Goal: Task Accomplishment & Management: Use online tool/utility

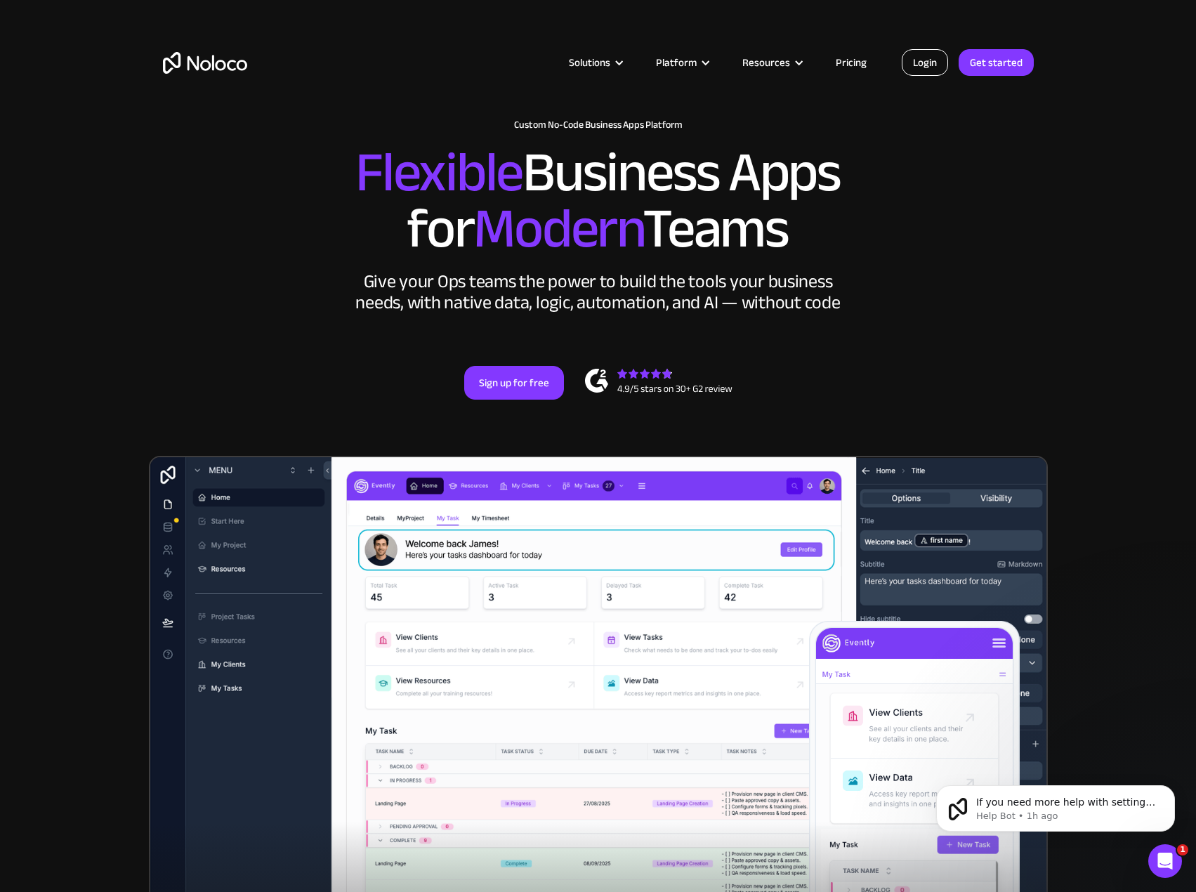
click at [920, 60] on link "Login" at bounding box center [925, 62] width 46 height 27
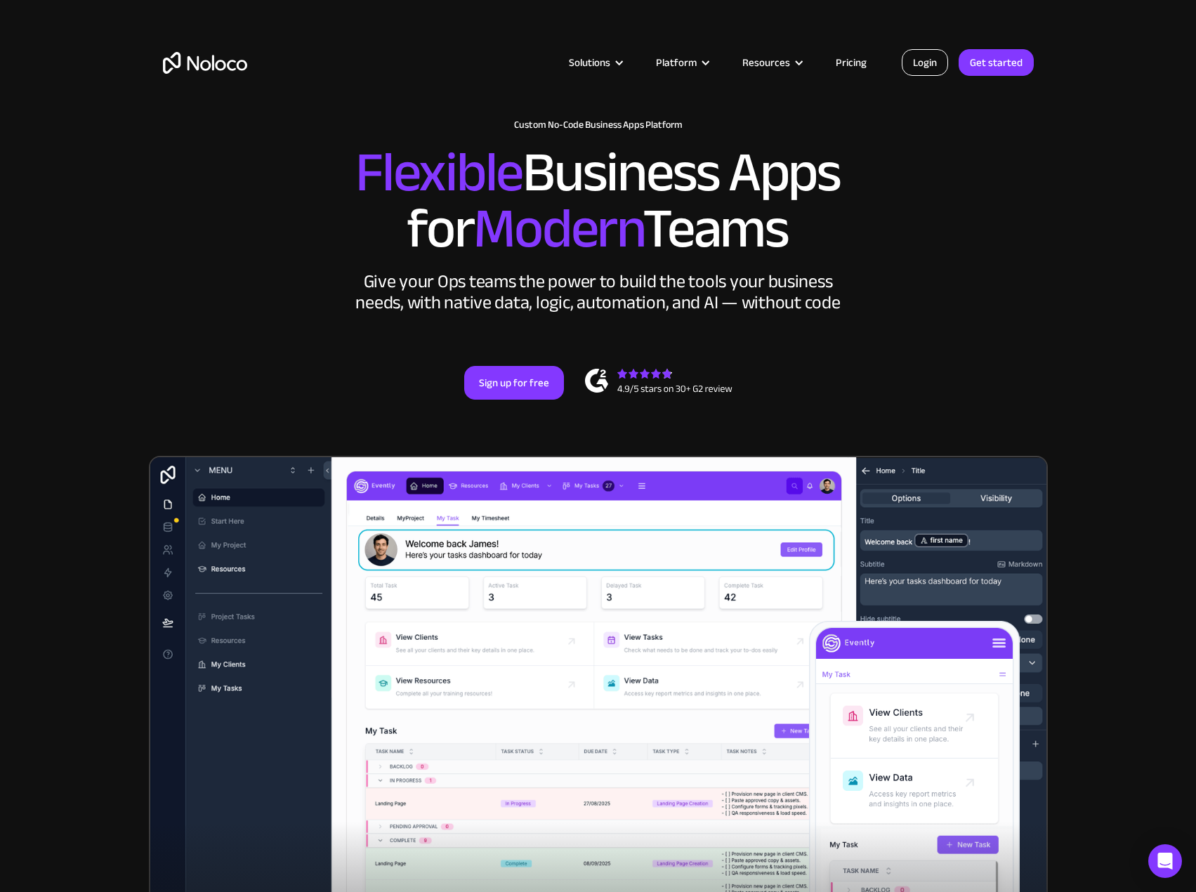
click at [913, 60] on link "Login" at bounding box center [925, 62] width 46 height 27
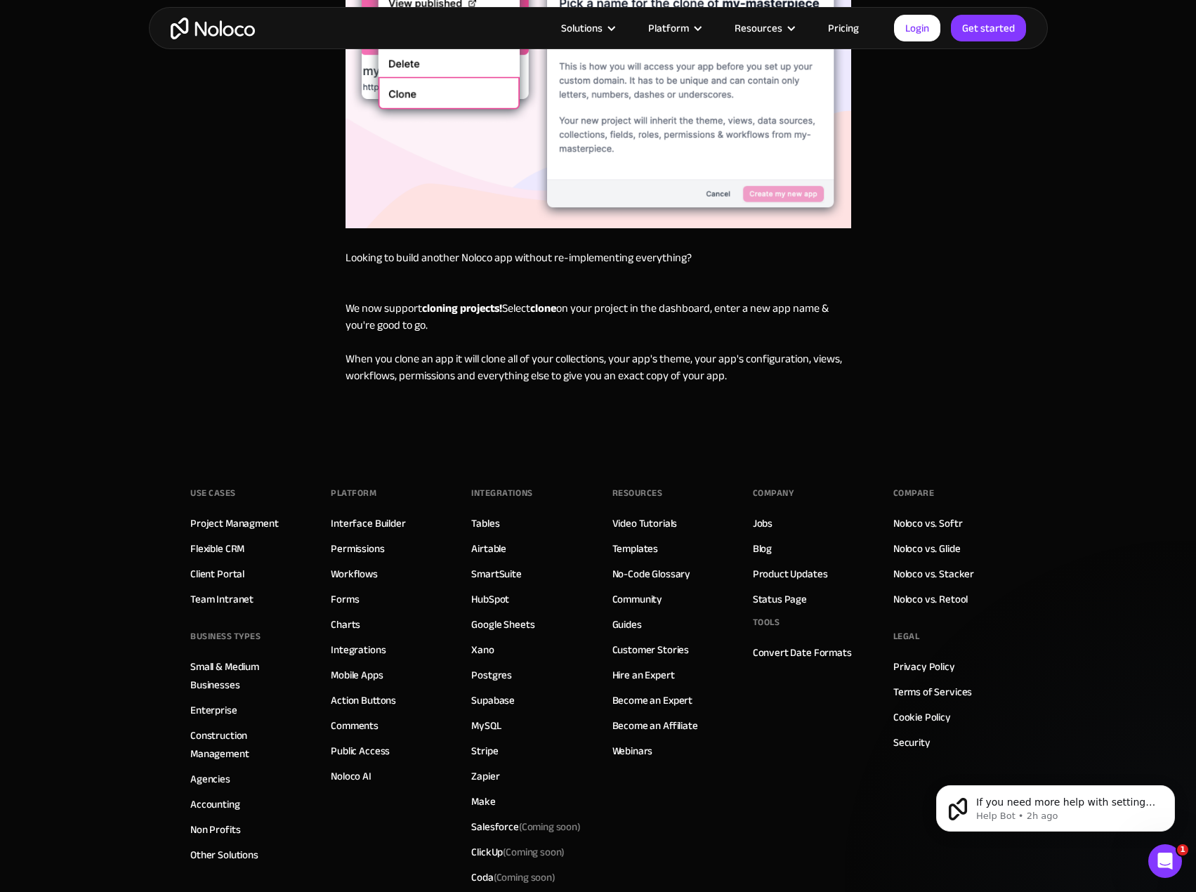
scroll to position [266, 0]
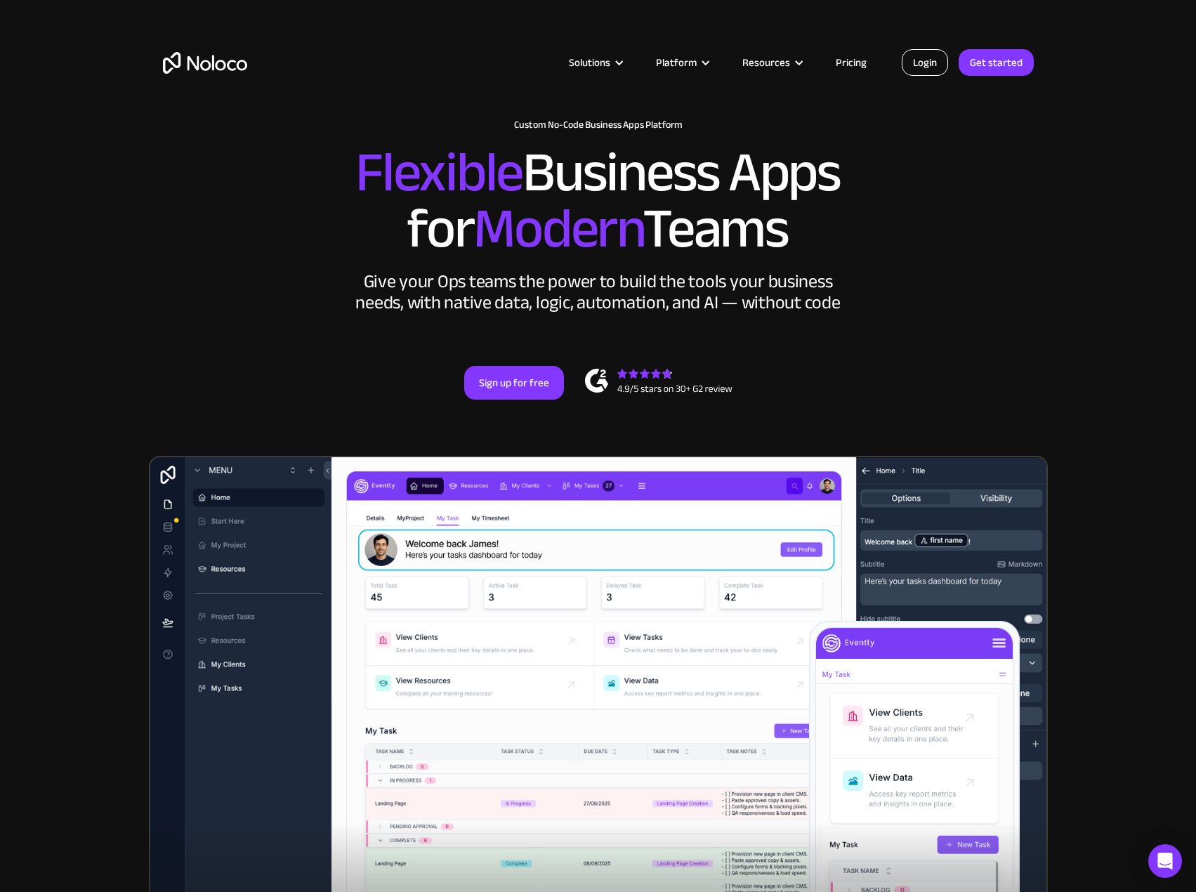
click at [925, 53] on link "Login" at bounding box center [925, 62] width 46 height 27
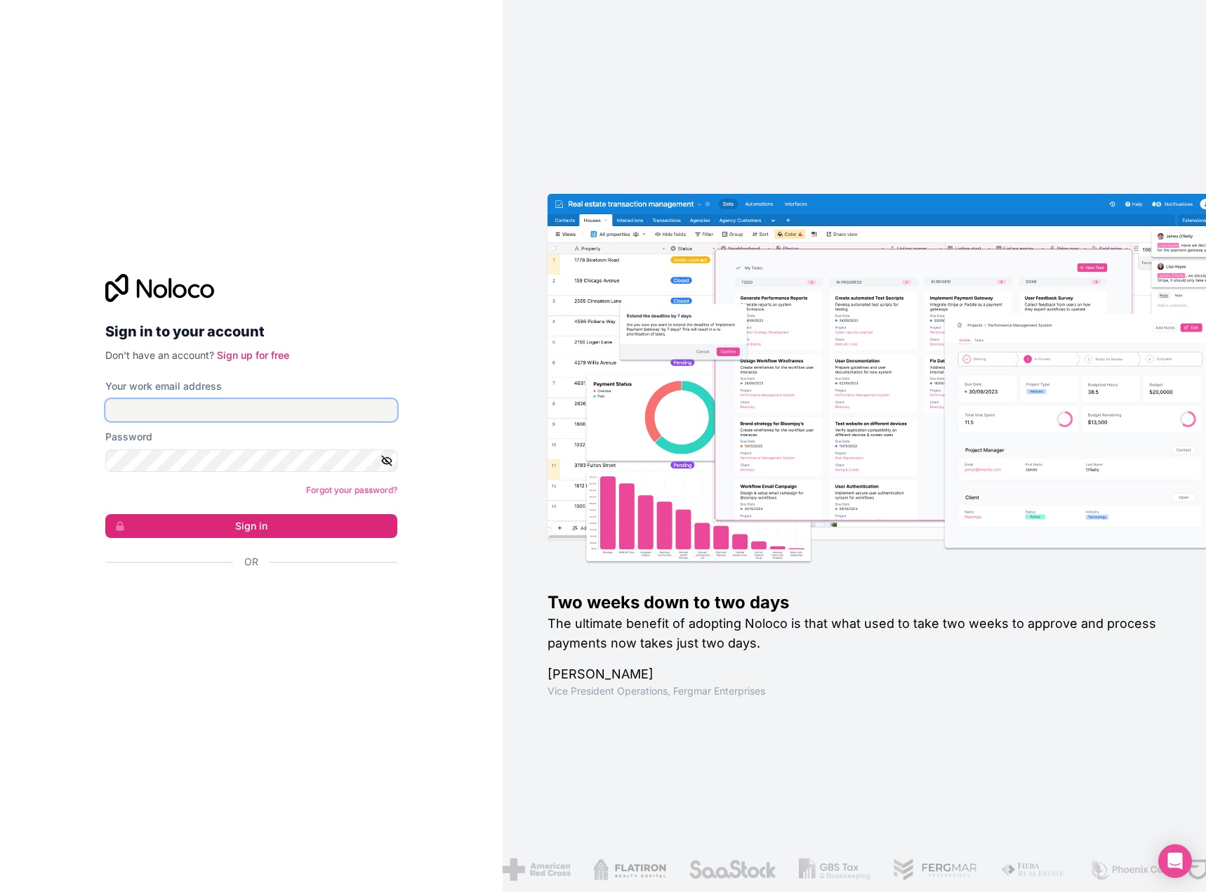
click at [303, 411] on input "Your work email address" at bounding box center [251, 410] width 292 height 22
type input "[EMAIL_ADDRESS][DOMAIN_NAME]"
click at [190, 538] on form "Your work email address [EMAIL_ADDRESS][DOMAIN_NAME] Password Forgot your passw…" at bounding box center [251, 498] width 292 height 239
click at [202, 533] on button "Sign in" at bounding box center [251, 526] width 292 height 24
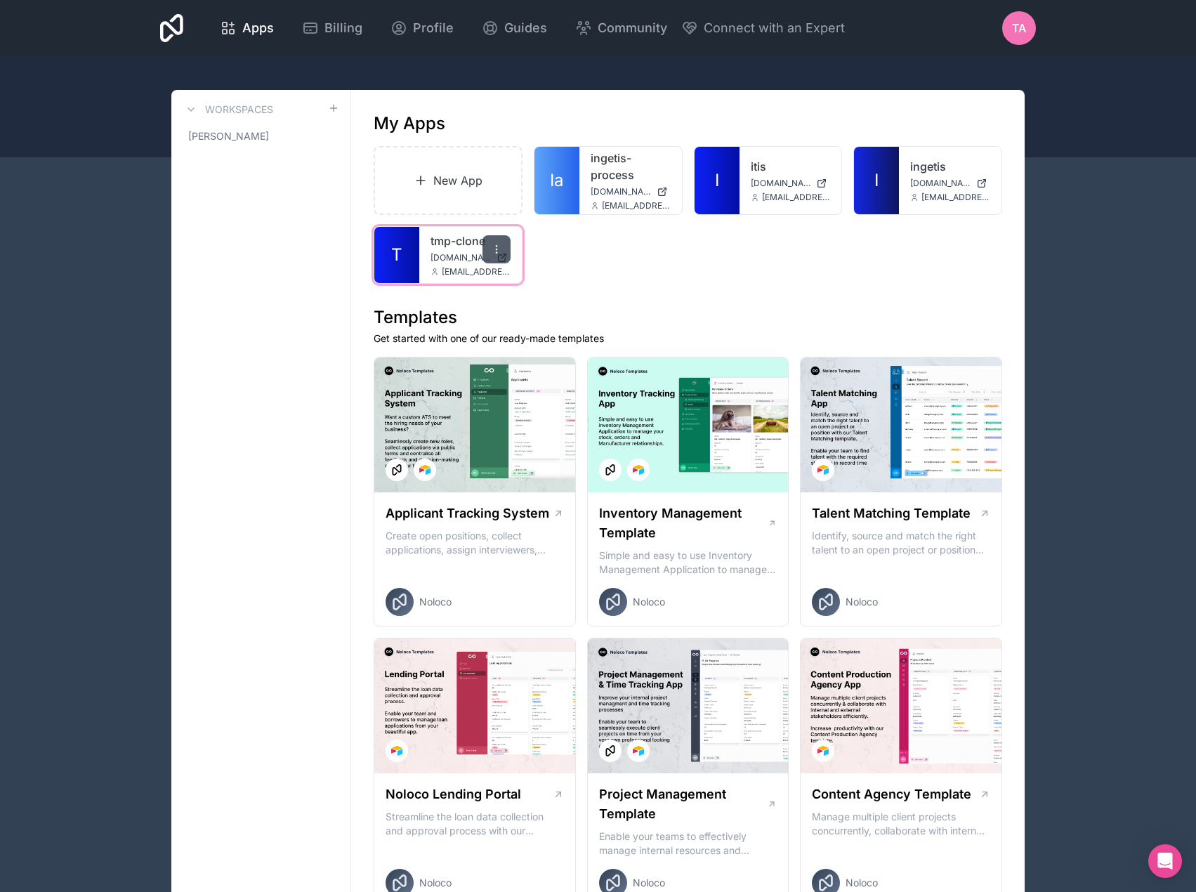
click at [499, 248] on icon at bounding box center [496, 249] width 11 height 11
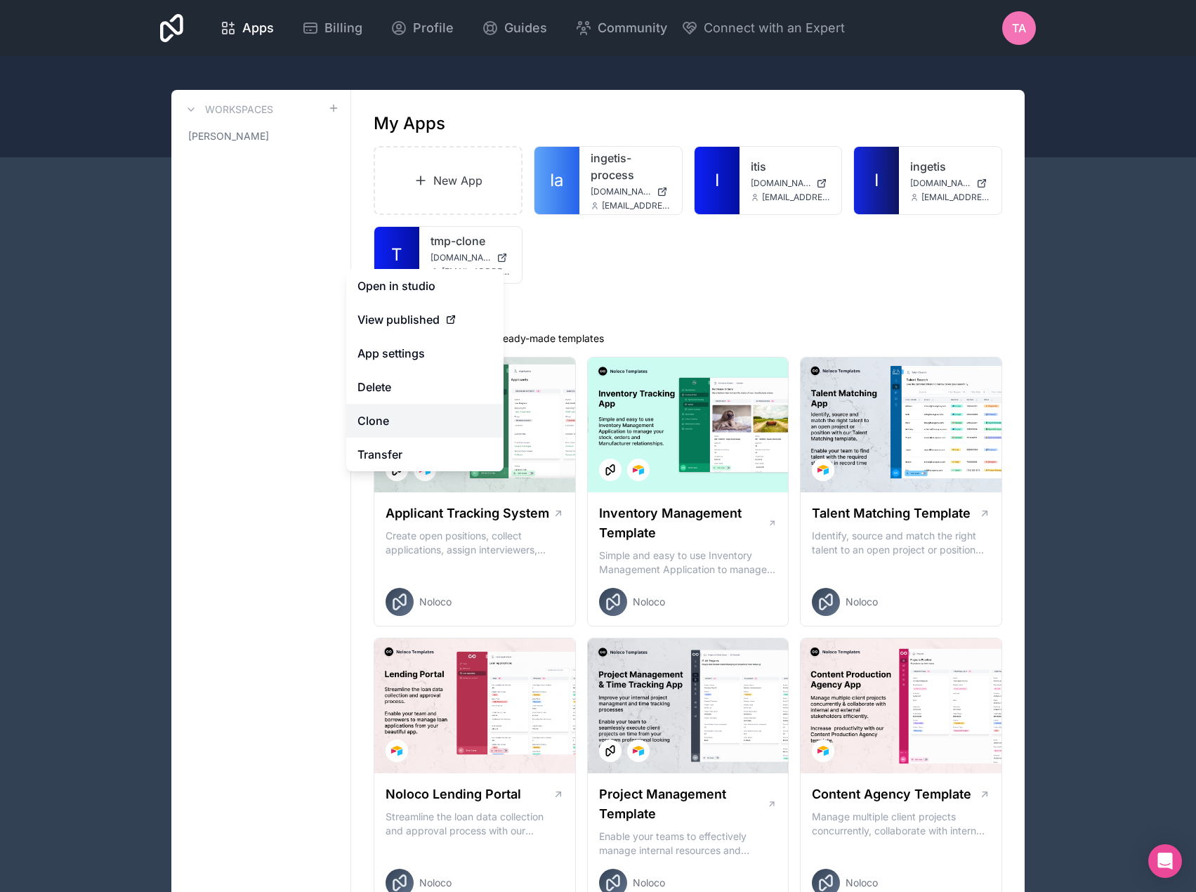
click at [433, 413] on link "Clone" at bounding box center [424, 421] width 157 height 34
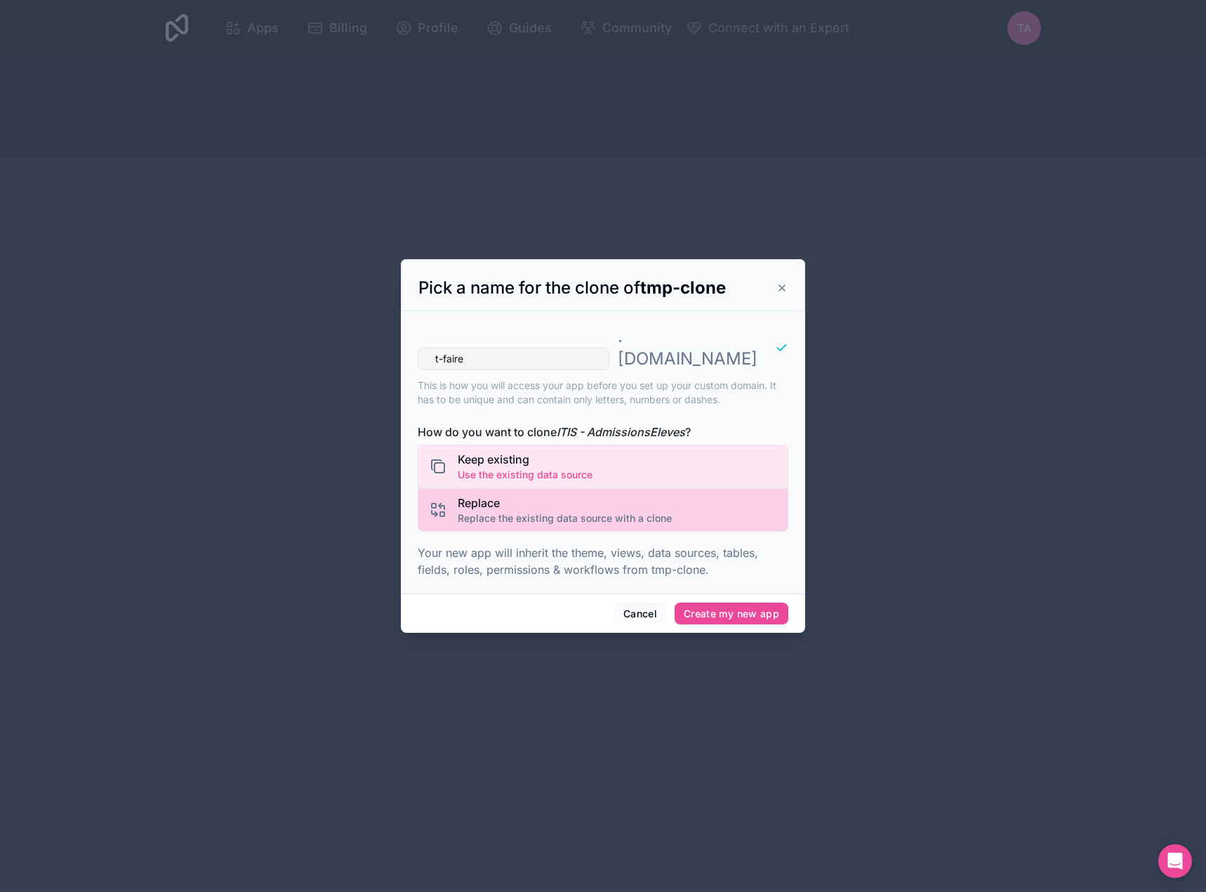
type input "t-faire"
click at [600, 511] on span "Replace the existing data source with a clone" at bounding box center [565, 518] width 214 height 14
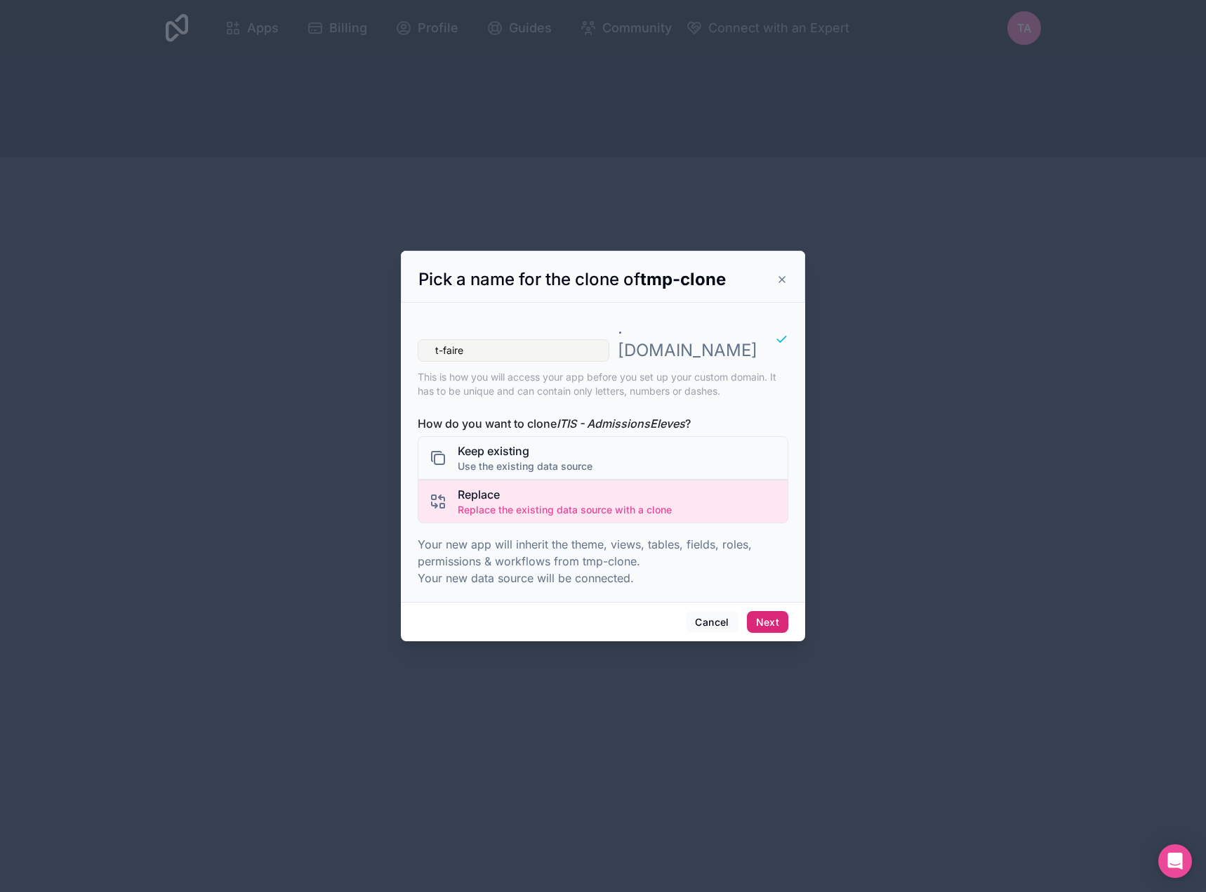
click at [772, 613] on button "Next" at bounding box center [767, 622] width 41 height 22
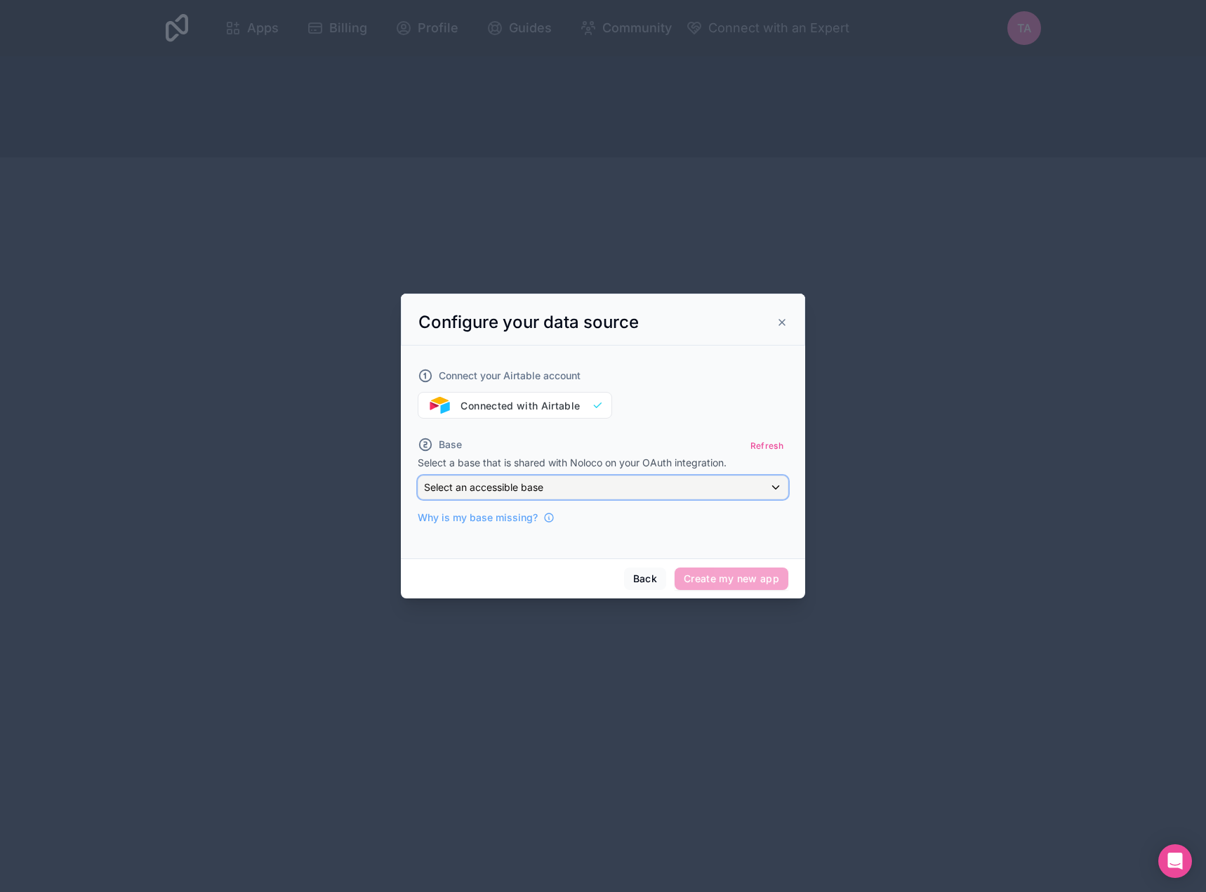
click at [609, 499] on button "Select an accessible base" at bounding box center [603, 487] width 371 height 24
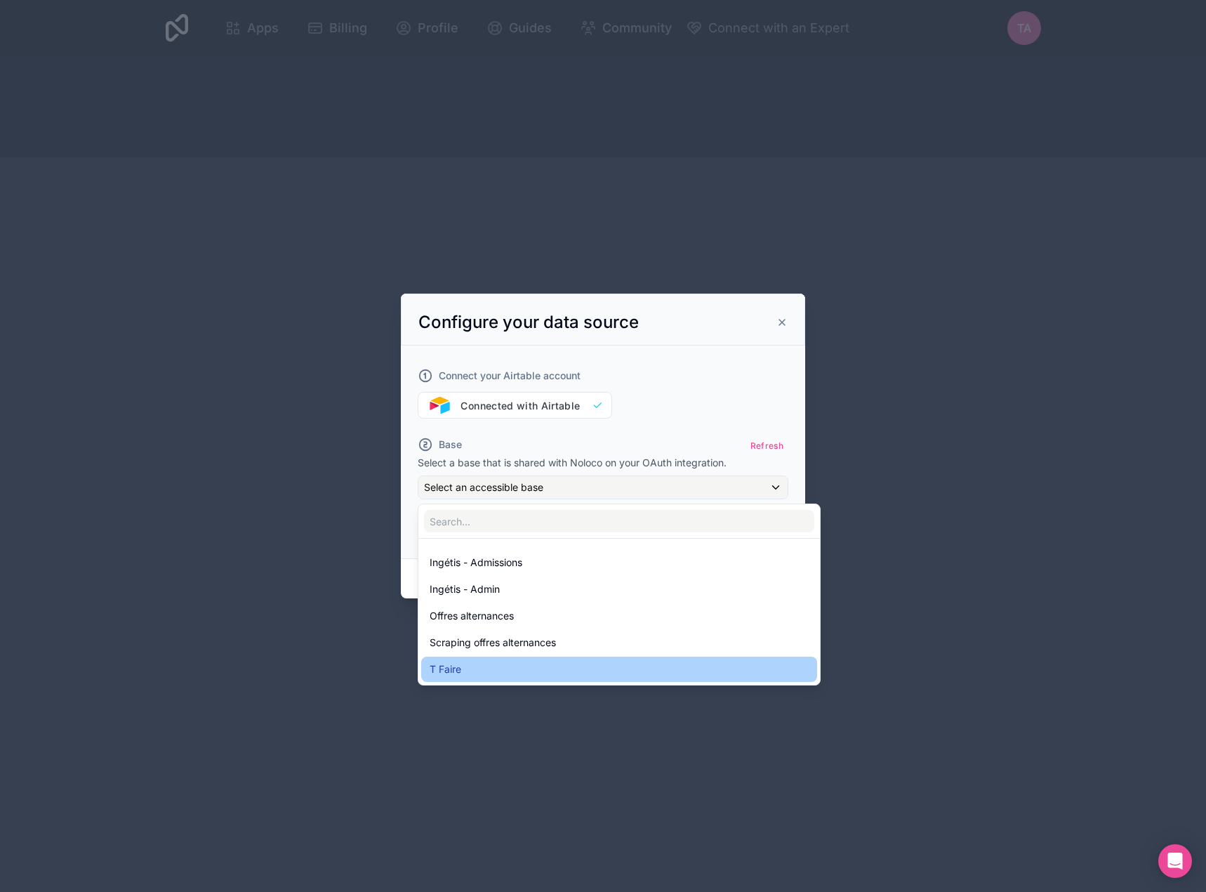
click at [549, 668] on div "T Faire" at bounding box center [619, 669] width 379 height 17
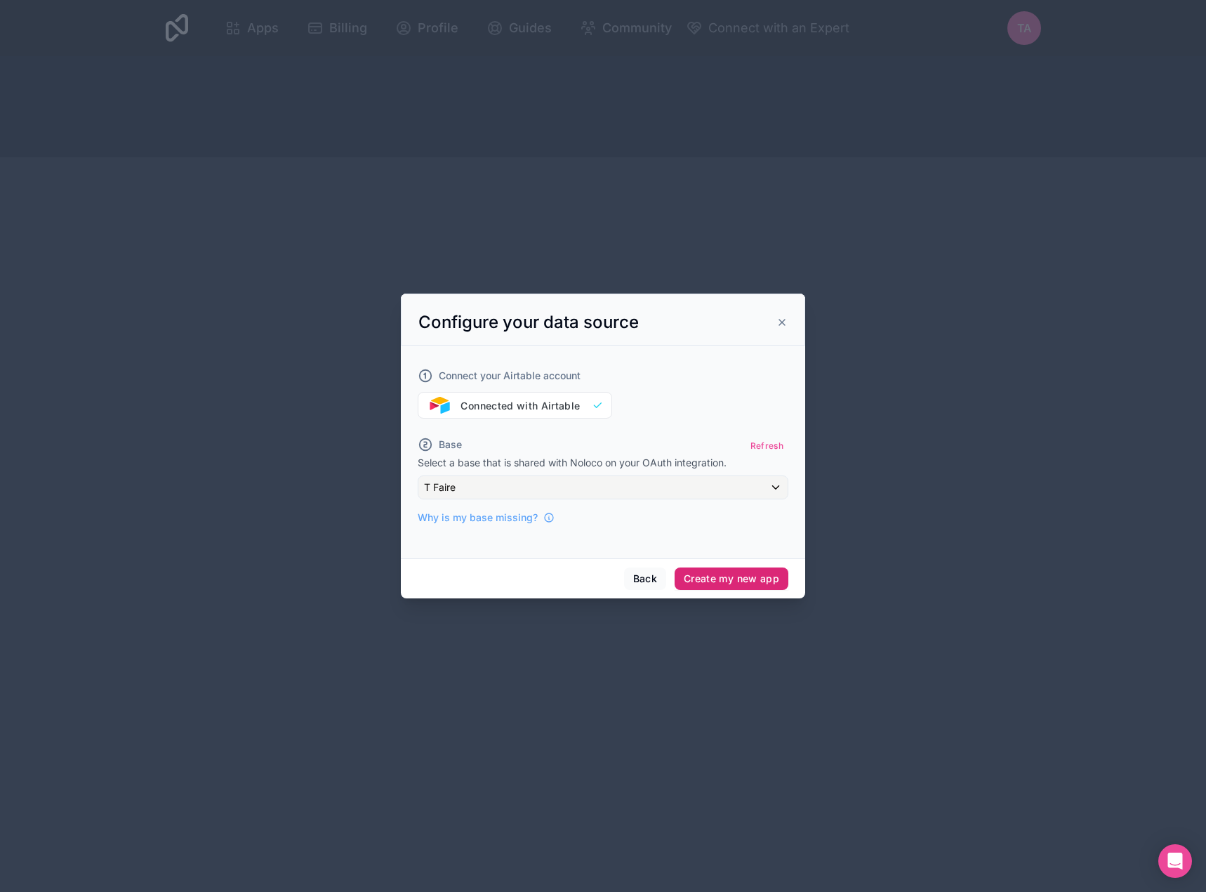
click at [723, 581] on button "Create my new app" at bounding box center [732, 578] width 114 height 22
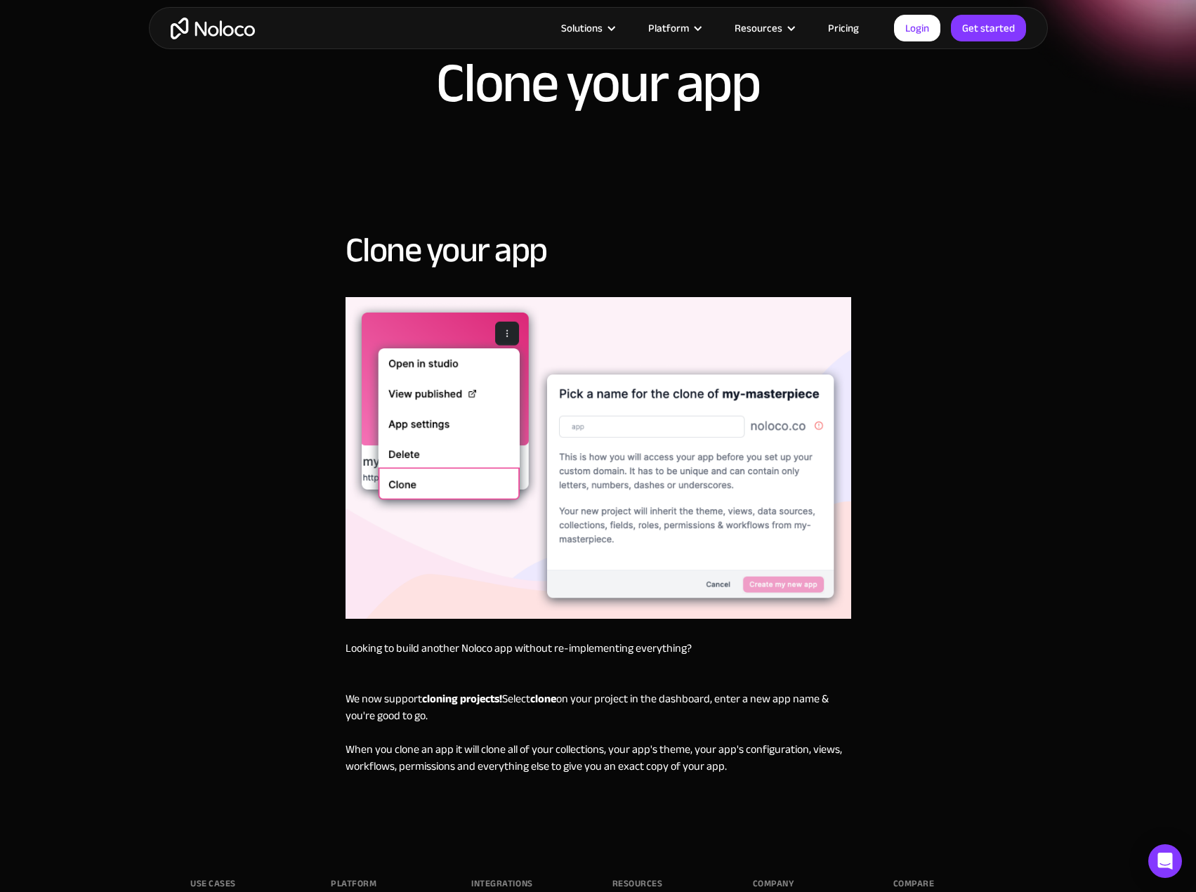
scroll to position [491, 0]
